Goal: Unclear

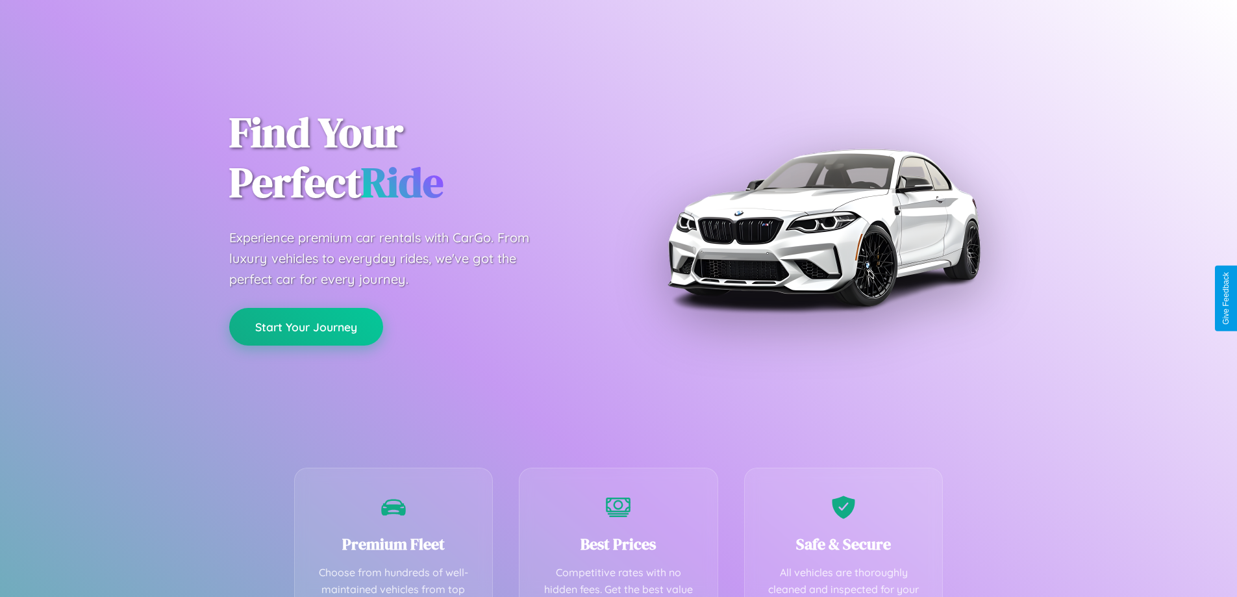
click at [306, 327] on button "Start Your Journey" at bounding box center [306, 327] width 154 height 38
click at [306, 326] on button "Start Your Journey" at bounding box center [306, 327] width 154 height 38
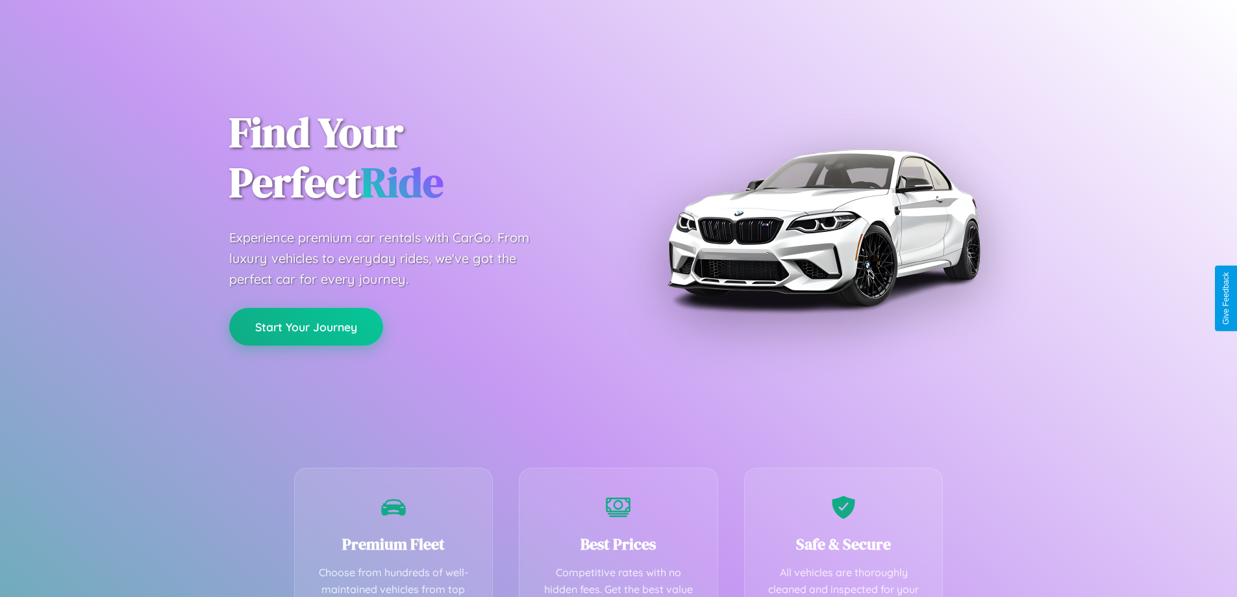
click at [306, 326] on button "Start Your Journey" at bounding box center [306, 327] width 154 height 38
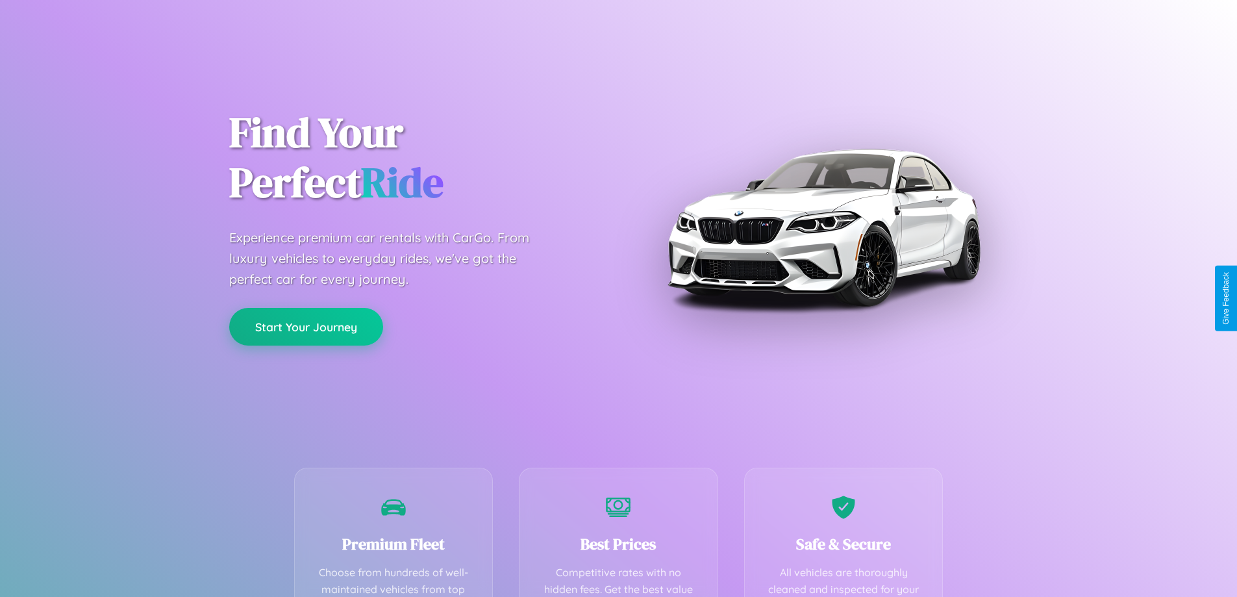
click at [306, 326] on button "Start Your Journey" at bounding box center [306, 327] width 154 height 38
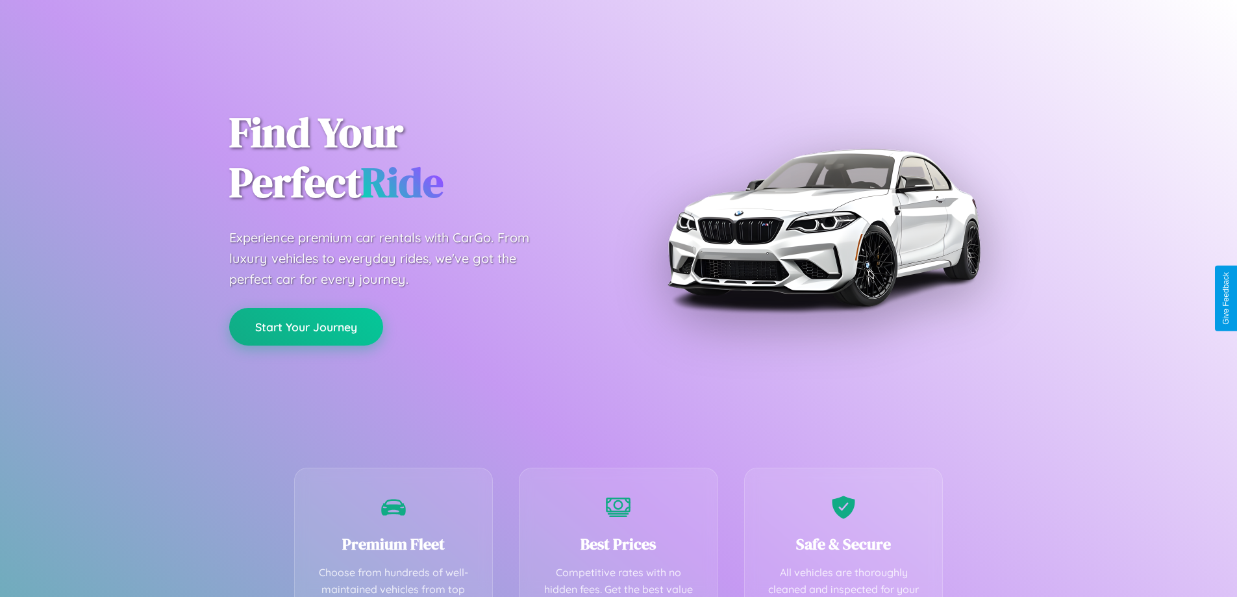
click at [306, 326] on button "Start Your Journey" at bounding box center [306, 327] width 154 height 38
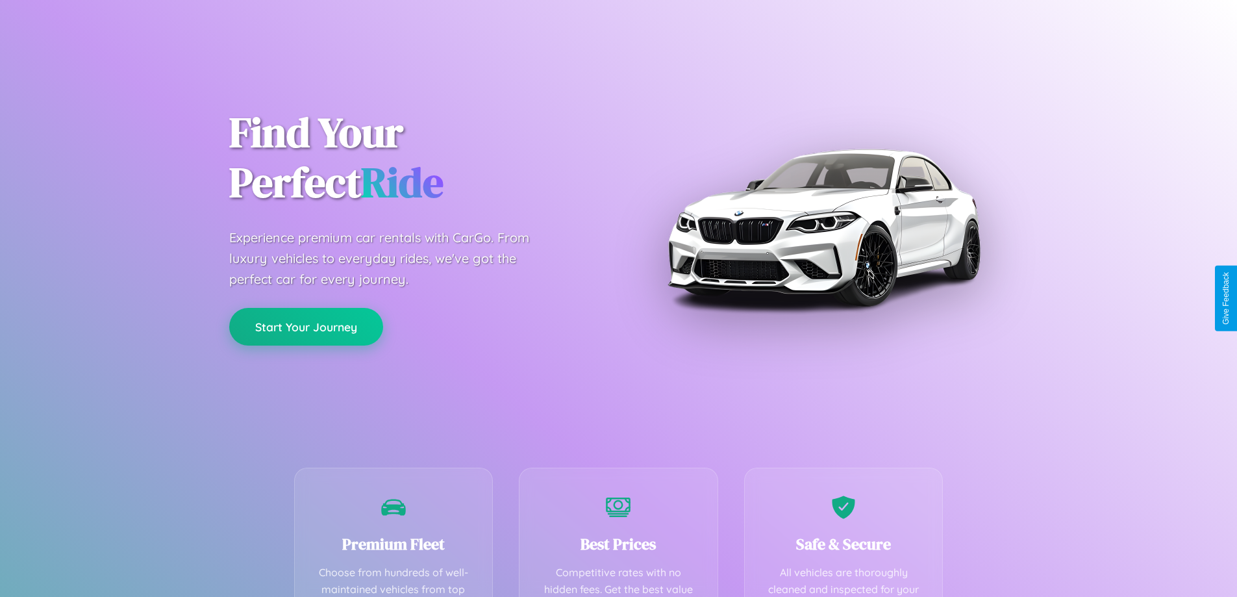
click at [306, 326] on button "Start Your Journey" at bounding box center [306, 327] width 154 height 38
